Goal: Go to known website: Access a specific website the user already knows

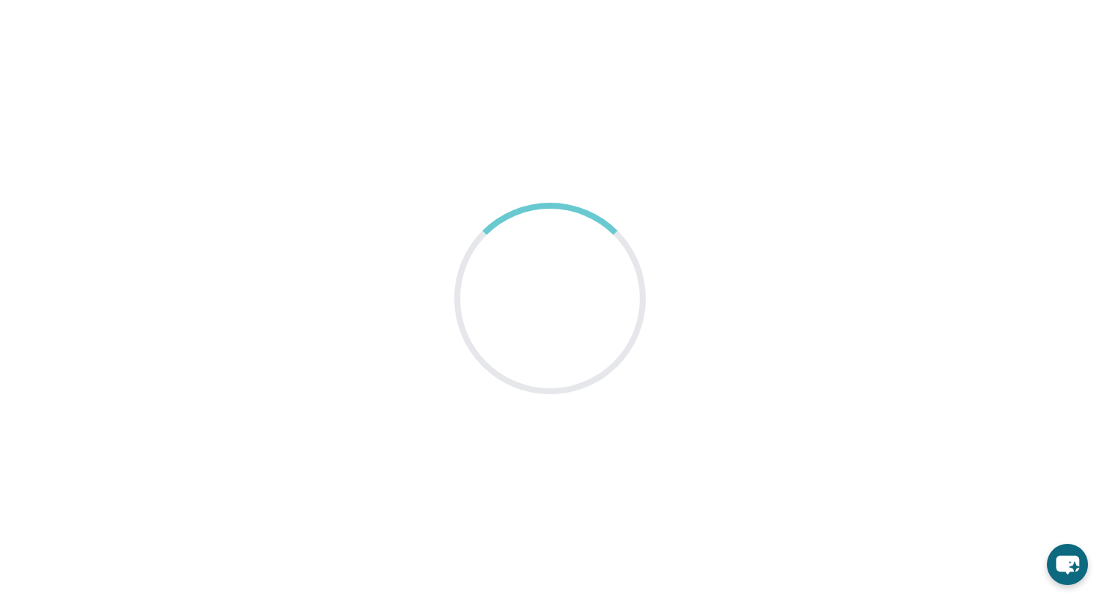
click at [618, 174] on main at bounding box center [550, 298] width 1100 height 597
click at [564, 234] on div at bounding box center [551, 299] width 242 height 242
click at [564, 234] on div at bounding box center [550, 299] width 228 height 228
click at [567, 223] on div at bounding box center [550, 298] width 210 height 210
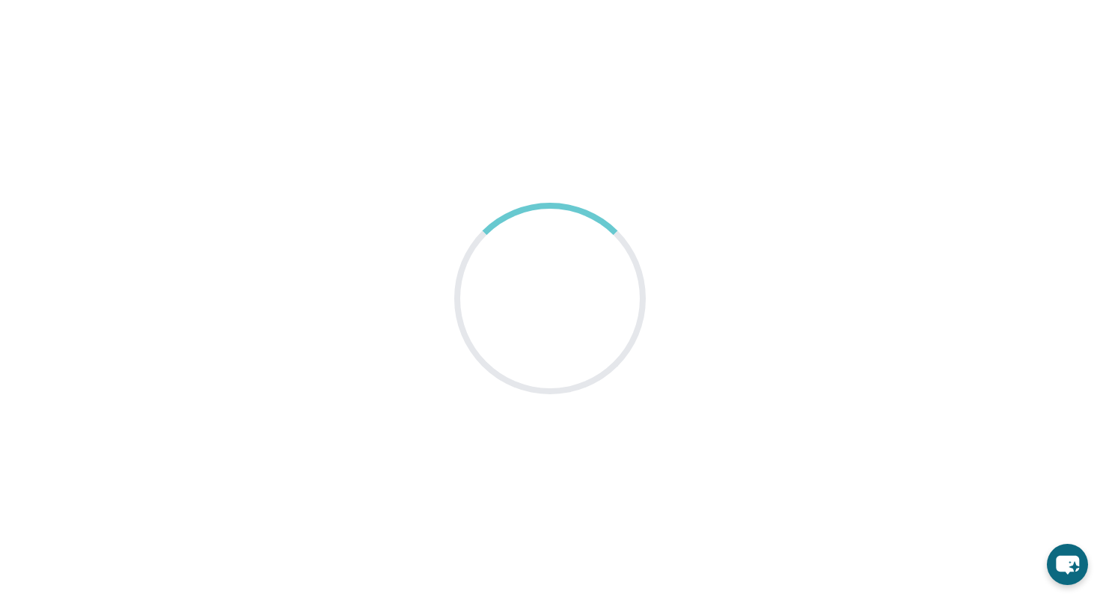
click at [570, 222] on div at bounding box center [550, 299] width 228 height 228
click at [570, 222] on div at bounding box center [550, 298] width 210 height 210
click at [744, 140] on main at bounding box center [550, 298] width 1100 height 597
